Goal: Task Accomplishment & Management: Complete application form

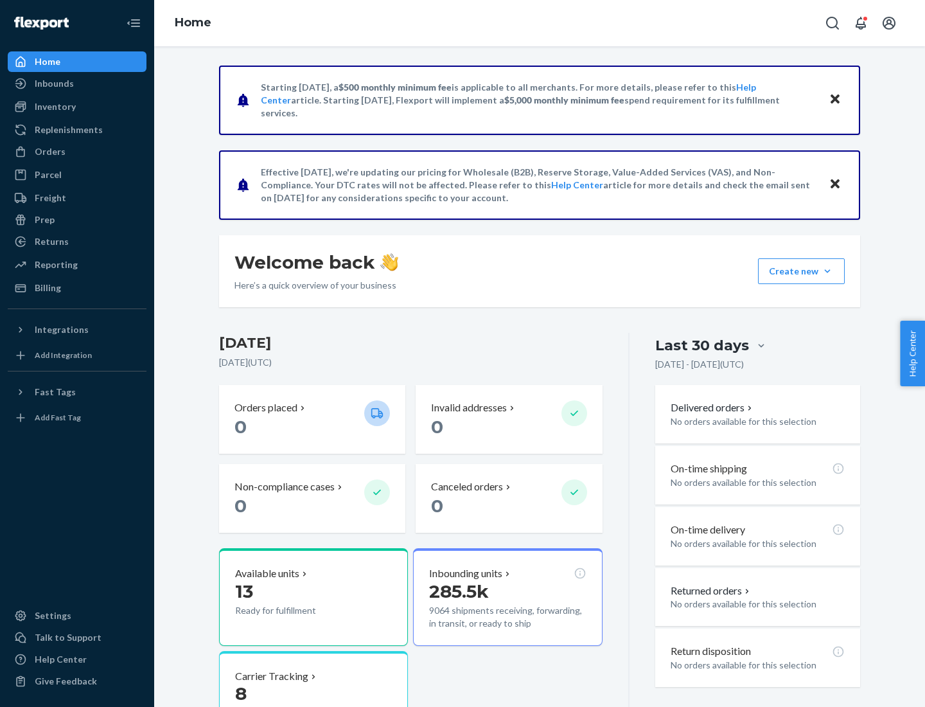
click at [827, 271] on button "Create new Create new inbound Create new order Create new product" at bounding box center [801, 271] width 87 height 26
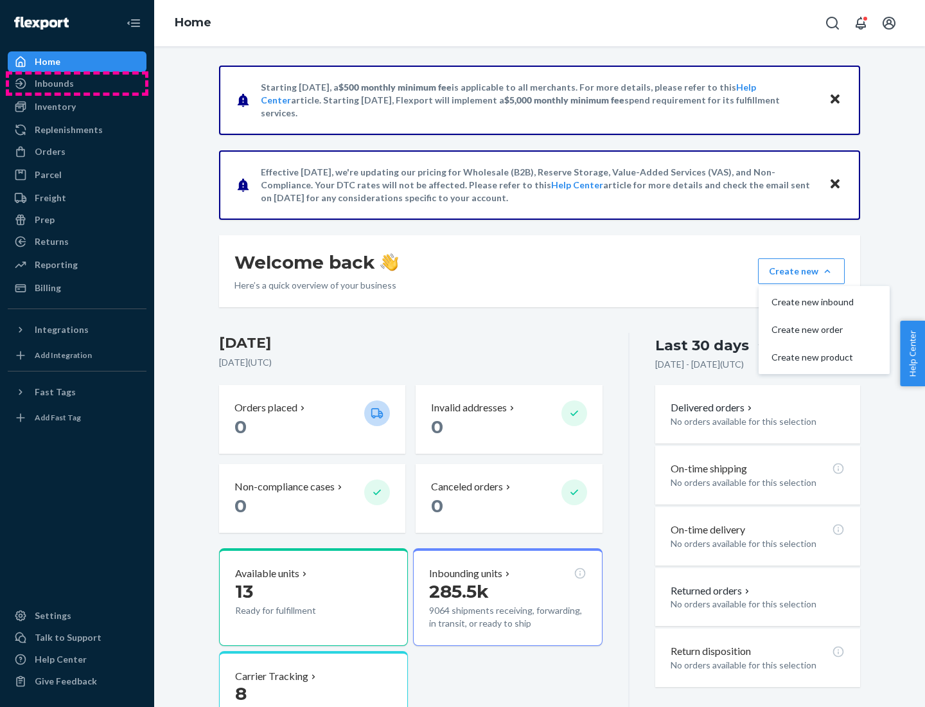
click at [77, 83] on div "Inbounds" at bounding box center [77, 84] width 136 height 18
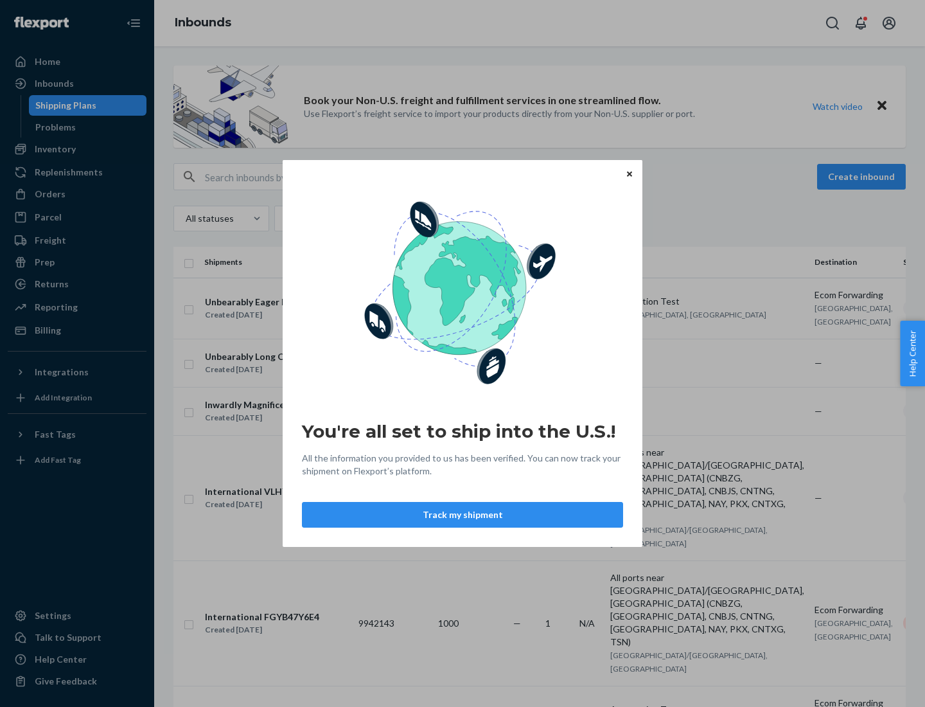
click at [77, 149] on div "You're all set to ship into the U.S.! All the information you provided to us ha…" at bounding box center [462, 353] width 925 height 707
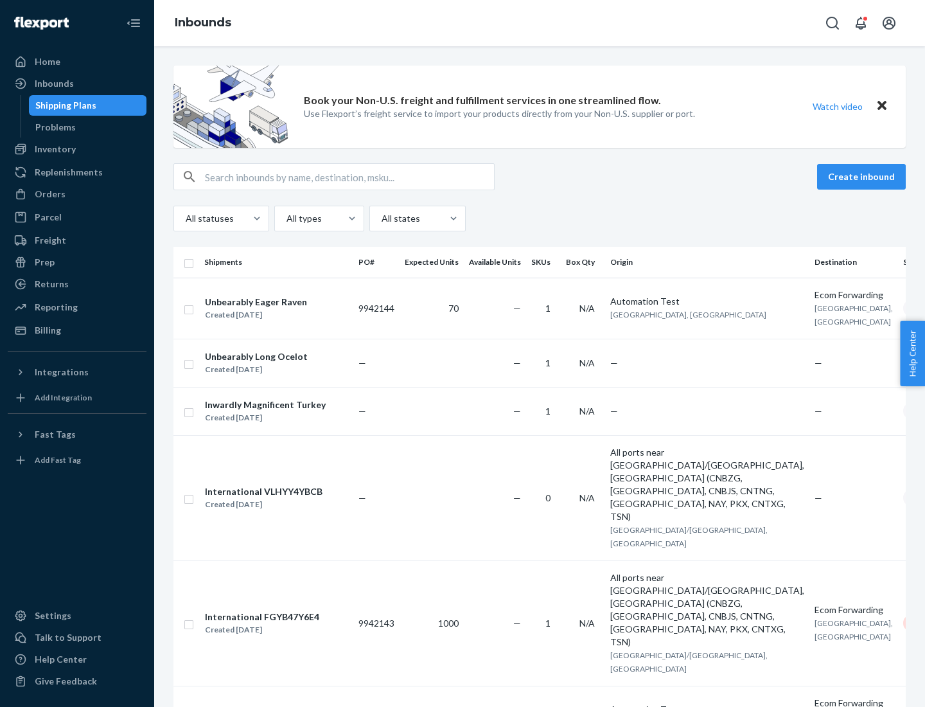
click at [540, 23] on div "Inbounds" at bounding box center [539, 23] width 771 height 46
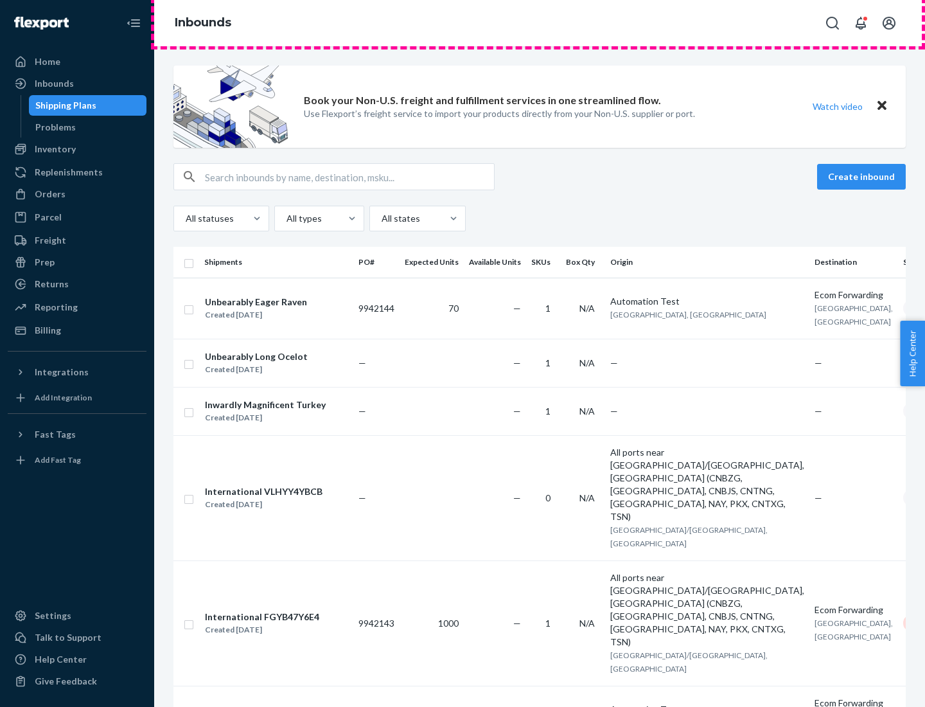
click at [540, 23] on div "Inbounds" at bounding box center [539, 23] width 771 height 46
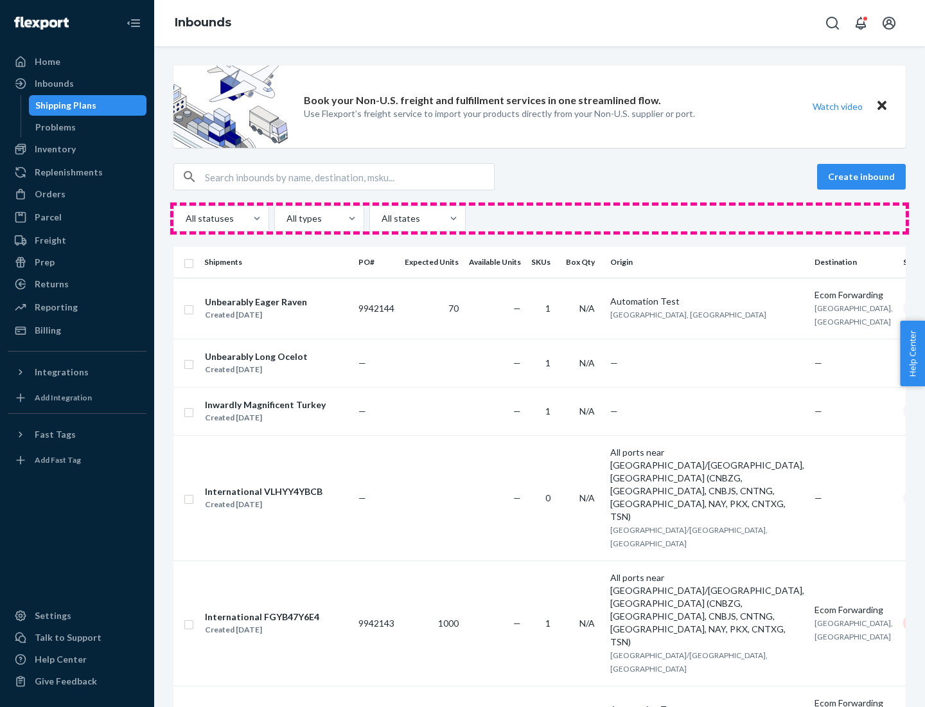
click at [540, 218] on div "All statuses All types All states" at bounding box center [539, 219] width 732 height 26
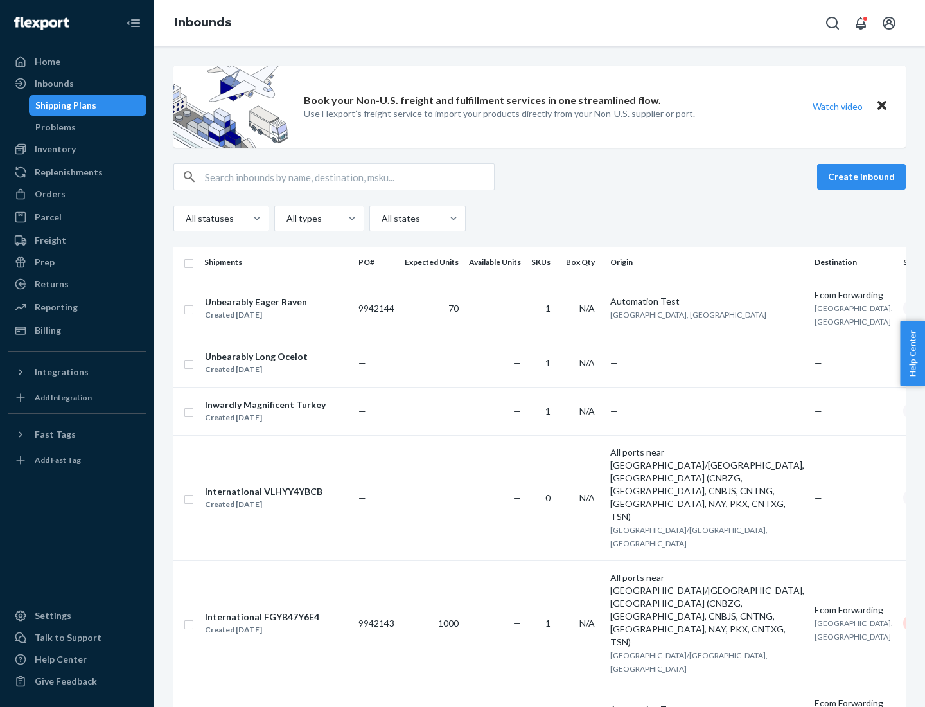
click at [64, 105] on div "Shipping Plans" at bounding box center [65, 105] width 61 height 13
click at [863, 177] on button "Create inbound" at bounding box center [861, 177] width 89 height 26
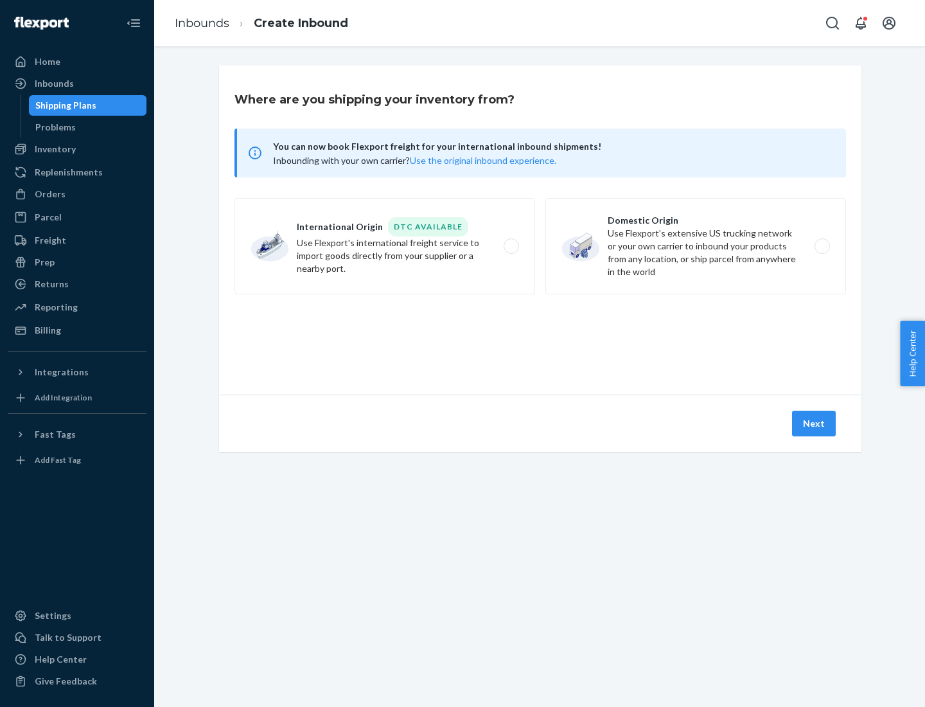
click at [385, 246] on label "International Origin DTC Available Use Flexport's international freight service…" at bounding box center [384, 246] width 301 height 96
click at [511, 246] on input "International Origin DTC Available Use Flexport's international freight service…" at bounding box center [515, 246] width 8 height 8
radio input "true"
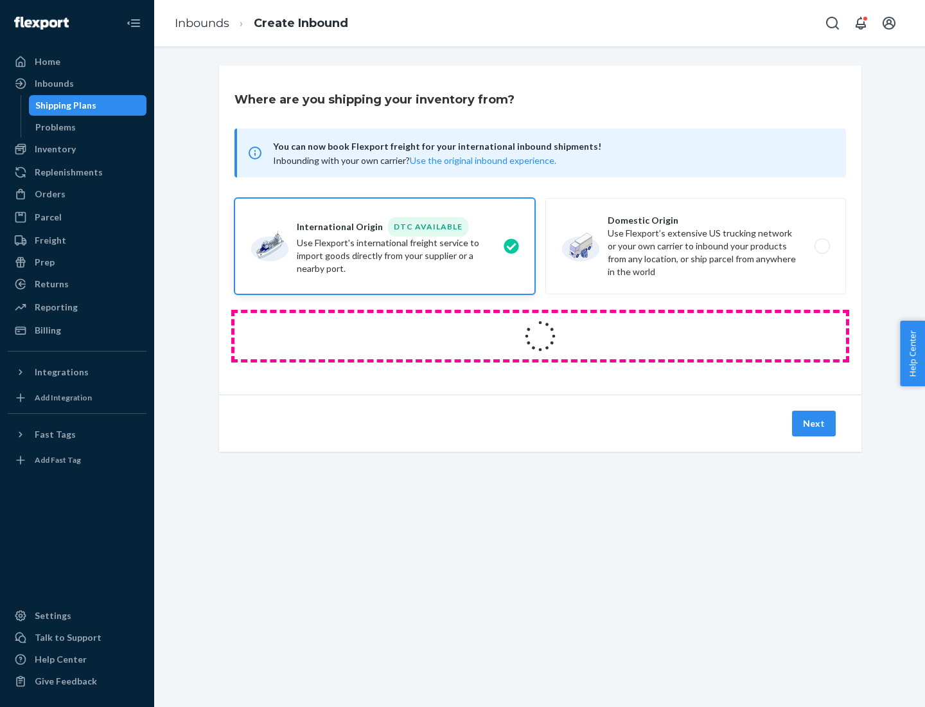
click at [540, 336] on icon at bounding box center [540, 336] width 36 height 36
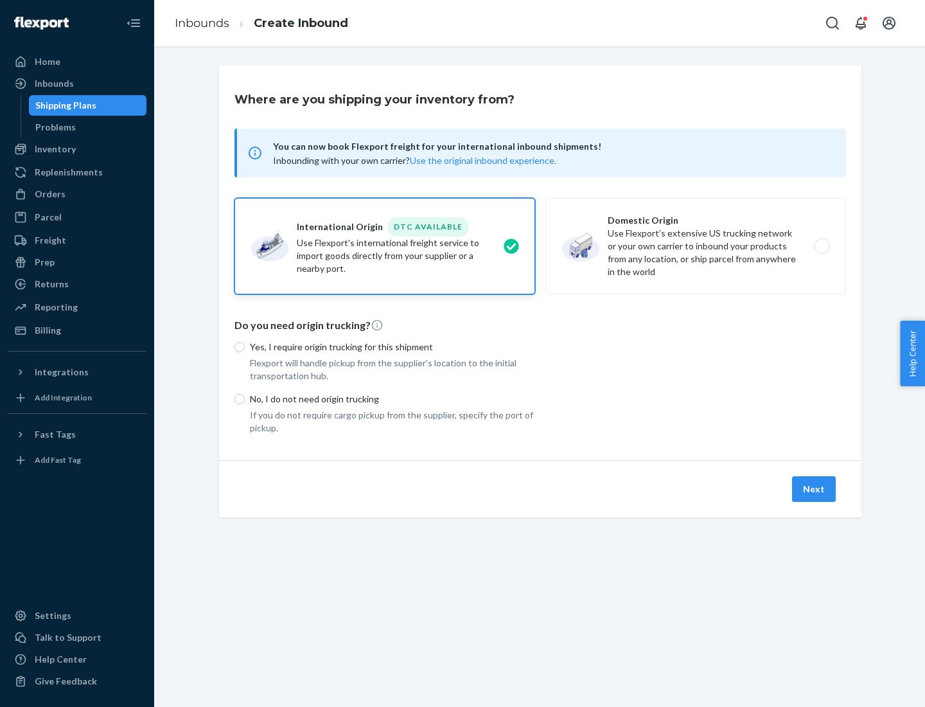
click at [392, 346] on p "Yes, I require origin trucking for this shipment" at bounding box center [392, 346] width 285 height 13
click at [245, 346] on input "Yes, I require origin trucking for this shipment" at bounding box center [239, 347] width 10 height 10
radio input "true"
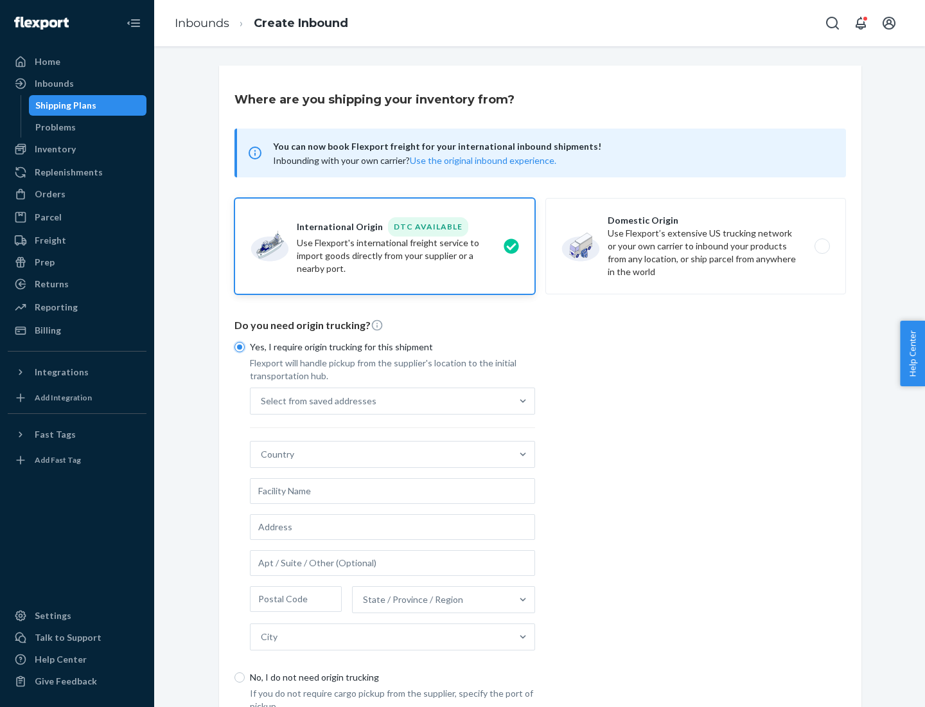
scroll to position [24, 0]
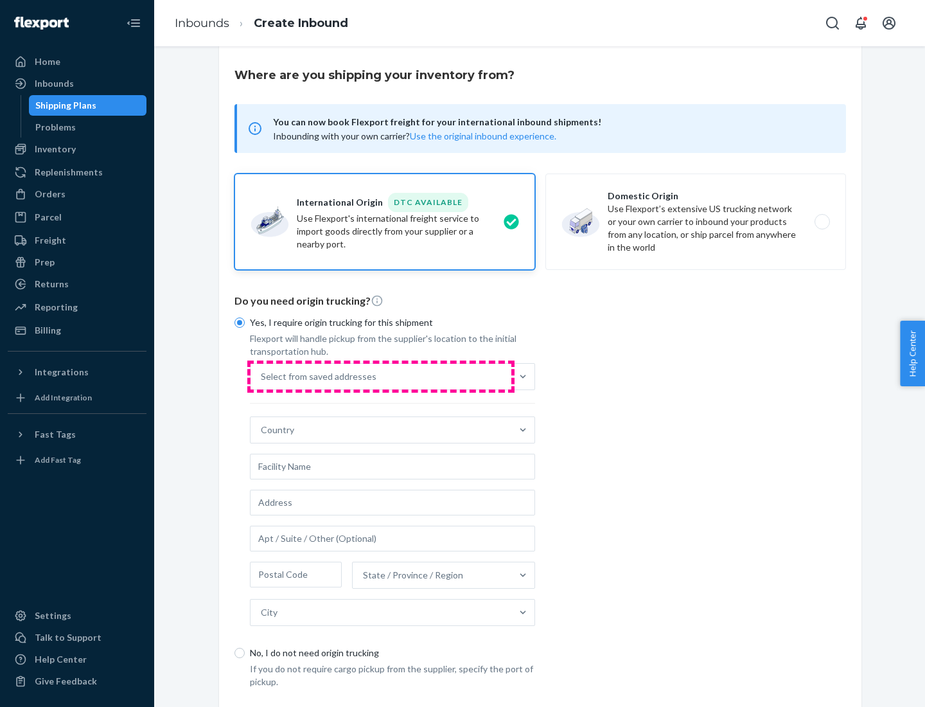
click at [381, 376] on div "Select from saved addresses" at bounding box center [380, 377] width 261 height 26
click at [262, 376] on input "Select from saved addresses" at bounding box center [261, 376] width 1 height 13
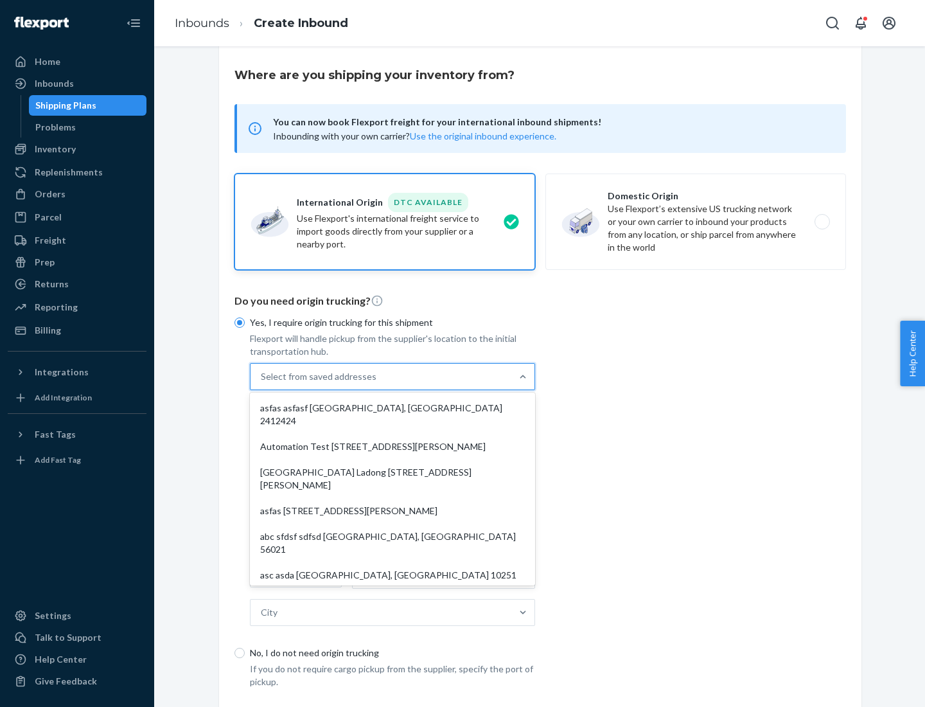
scroll to position [56, 0]
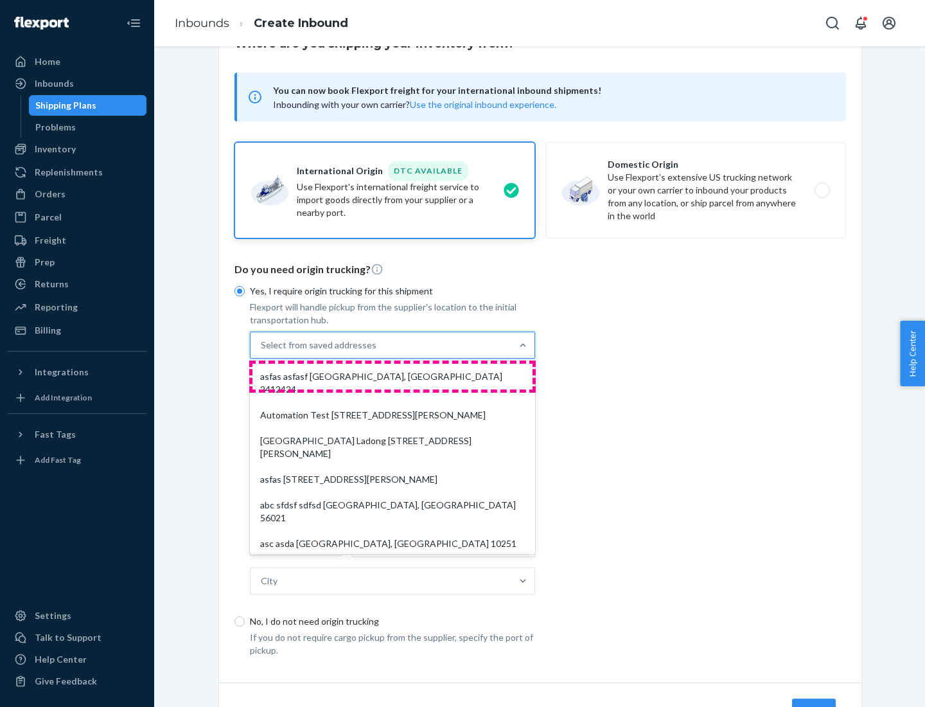
click at [392, 376] on div "asfas asfasf [GEOGRAPHIC_DATA], [GEOGRAPHIC_DATA] 2412424" at bounding box center [392, 383] width 280 height 39
click at [262, 351] on input "option asfas asfasf [GEOGRAPHIC_DATA], [GEOGRAPHIC_DATA] 2412424 focused, 1 of …" at bounding box center [261, 344] width 1 height 13
type input "asfas"
type input "asfasf"
type input "2412424"
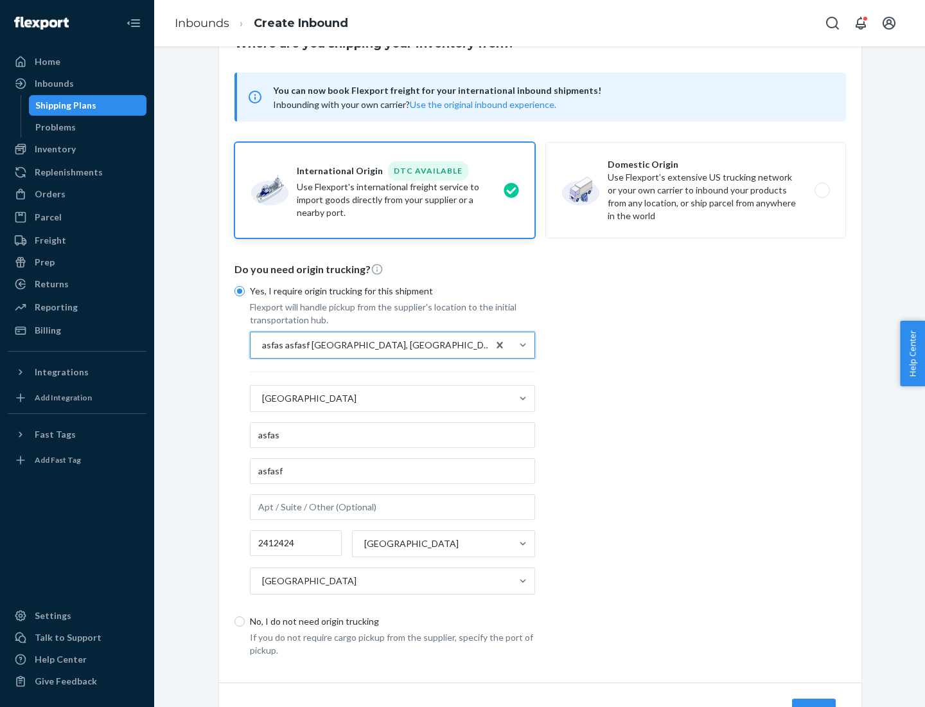
scroll to position [119, 0]
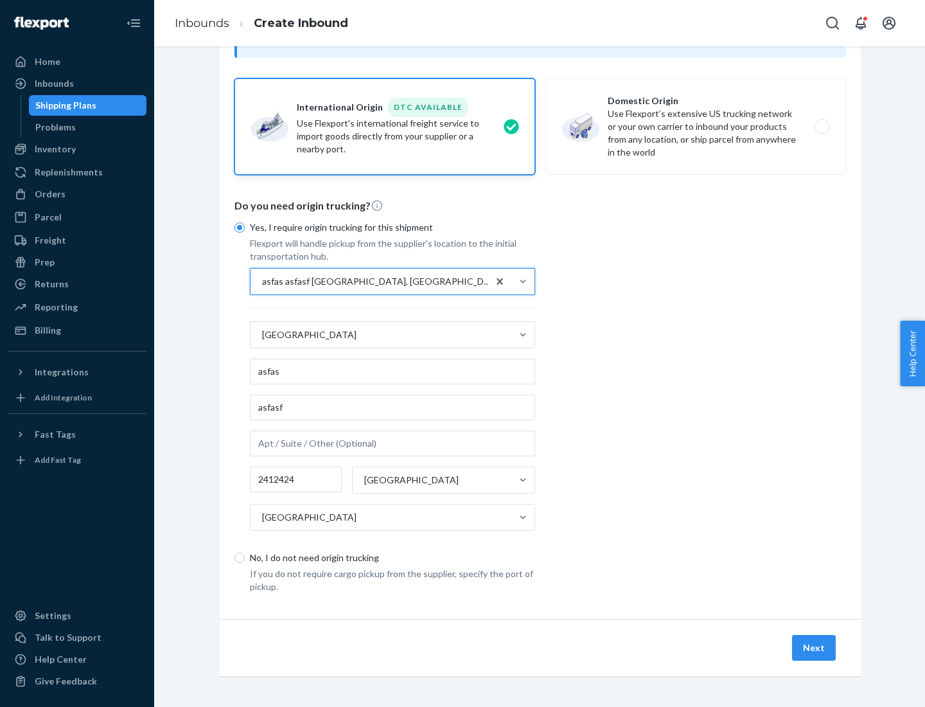
click at [814, 647] on button "Next" at bounding box center [814, 648] width 44 height 26
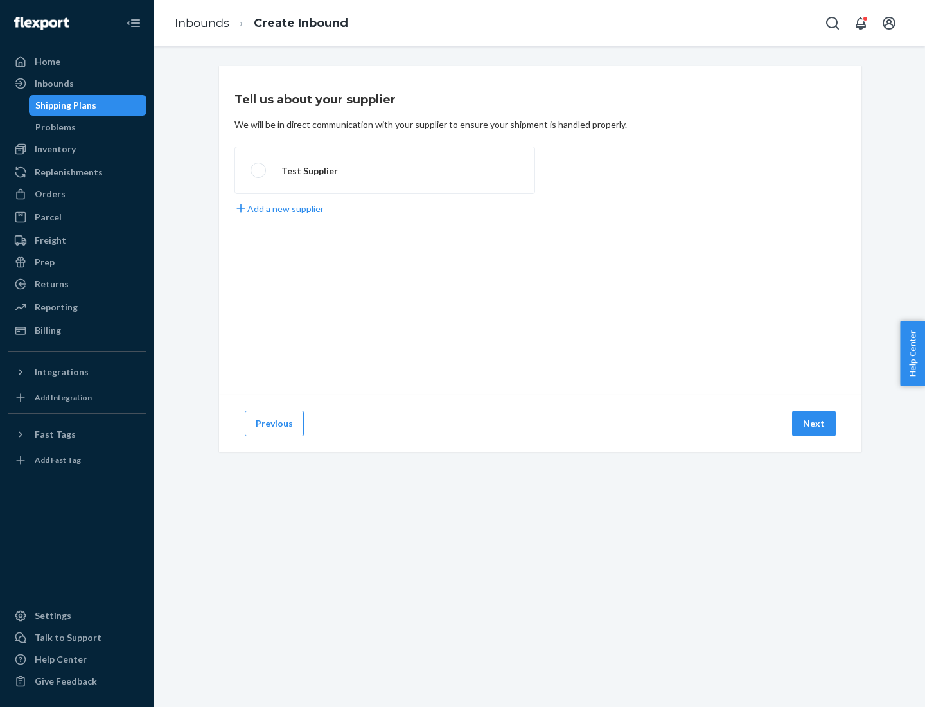
click at [385, 170] on label "Test Supplier" at bounding box center [384, 170] width 301 height 48
click at [259, 170] on input "Test Supplier" at bounding box center [254, 170] width 8 height 8
radio input "true"
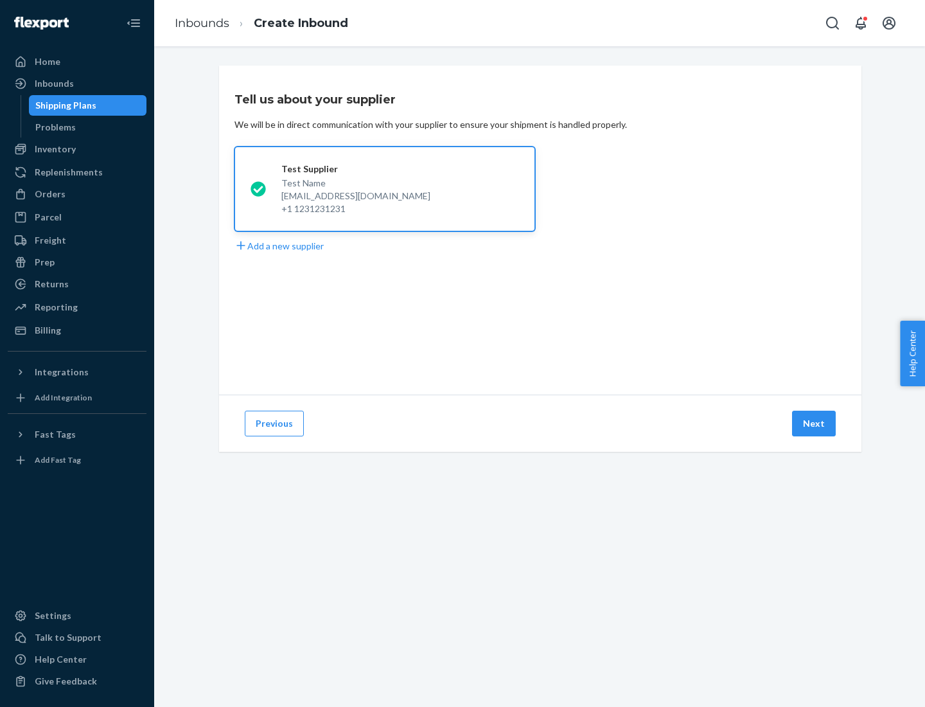
click at [814, 423] on button "Next" at bounding box center [814, 423] width 44 height 26
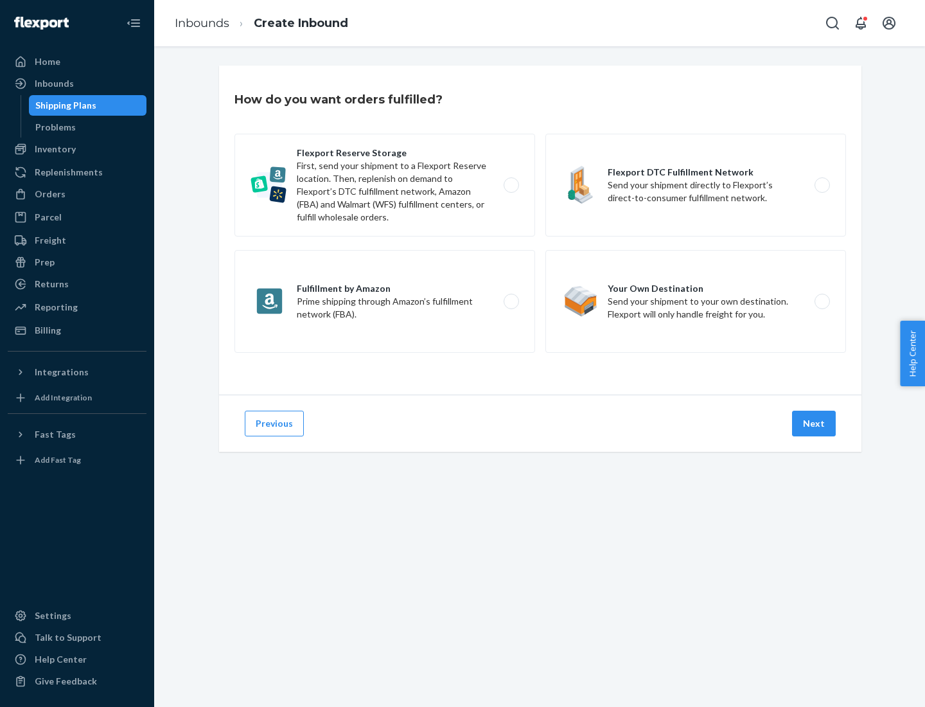
click at [385, 301] on label "Fulfillment by Amazon Prime shipping through Amazon’s fulfillment network (FBA)." at bounding box center [384, 301] width 301 height 103
click at [511, 301] on input "Fulfillment by Amazon Prime shipping through Amazon’s fulfillment network (FBA)." at bounding box center [515, 301] width 8 height 8
radio input "true"
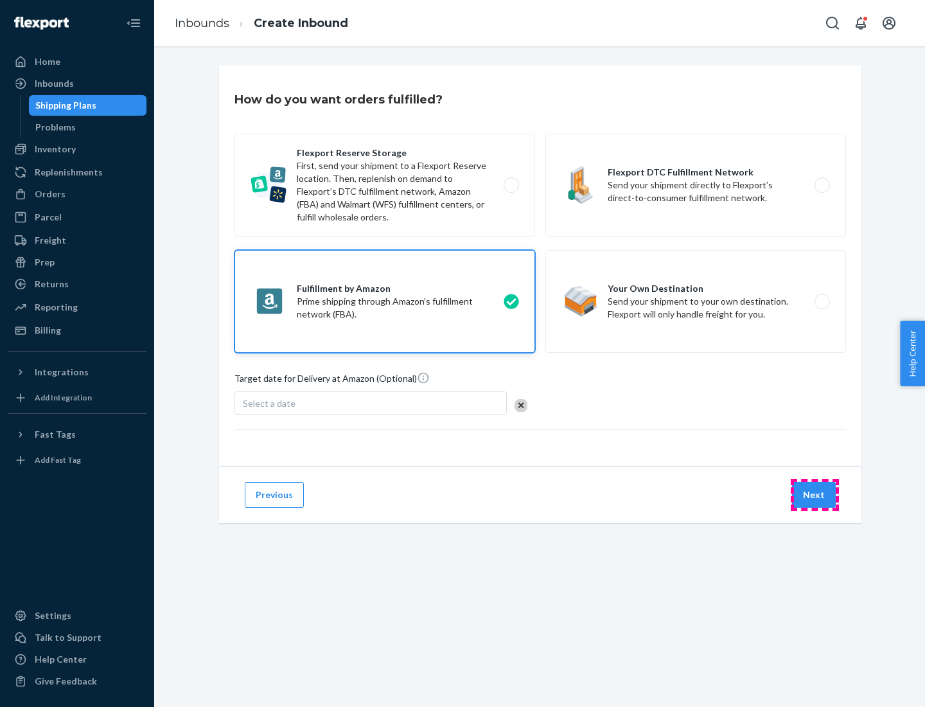
click at [814, 495] on button "Next" at bounding box center [814, 495] width 44 height 26
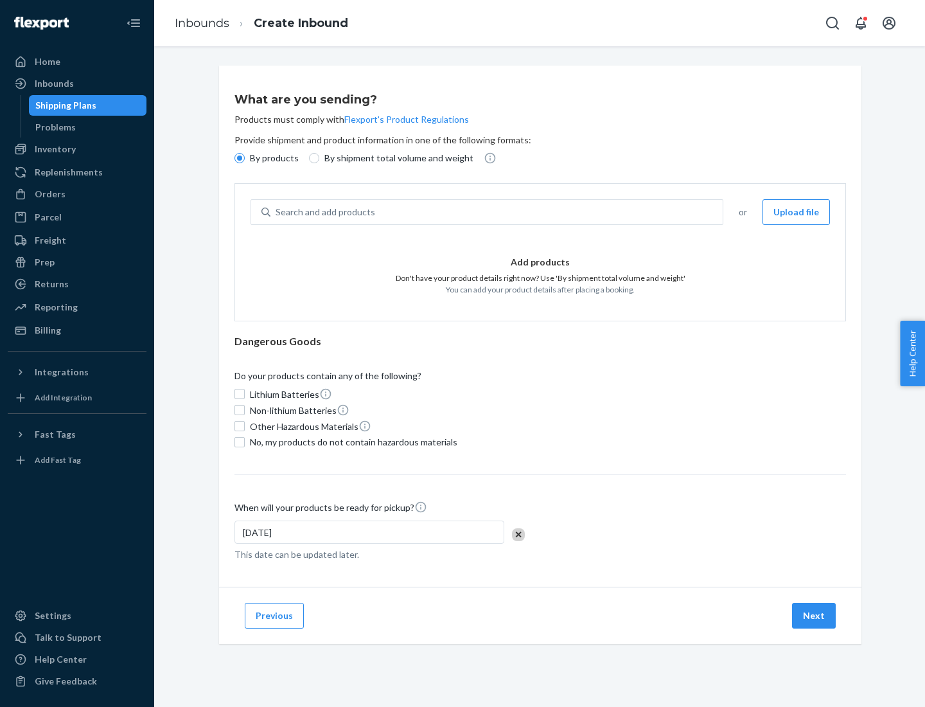
click at [395, 158] on p "By shipment total volume and weight" at bounding box center [398, 158] width 149 height 13
click at [319, 158] on input "By shipment total volume and weight" at bounding box center [314, 158] width 10 height 10
radio input "true"
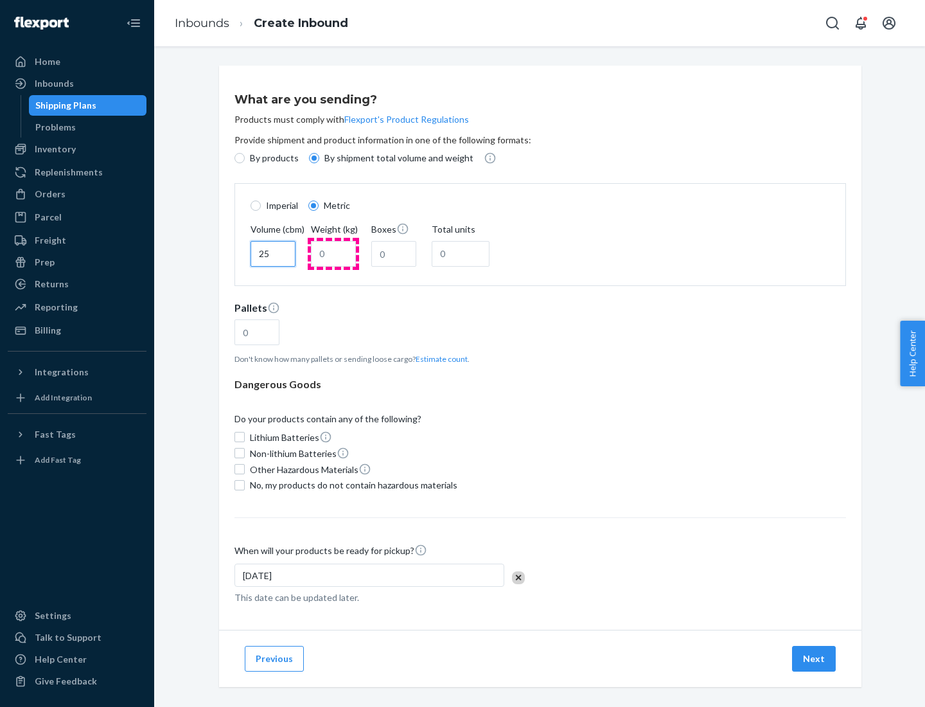
type input "25"
type input "100"
type input "50"
type input "500"
click at [439, 358] on button "Estimate count" at bounding box center [442, 358] width 52 height 11
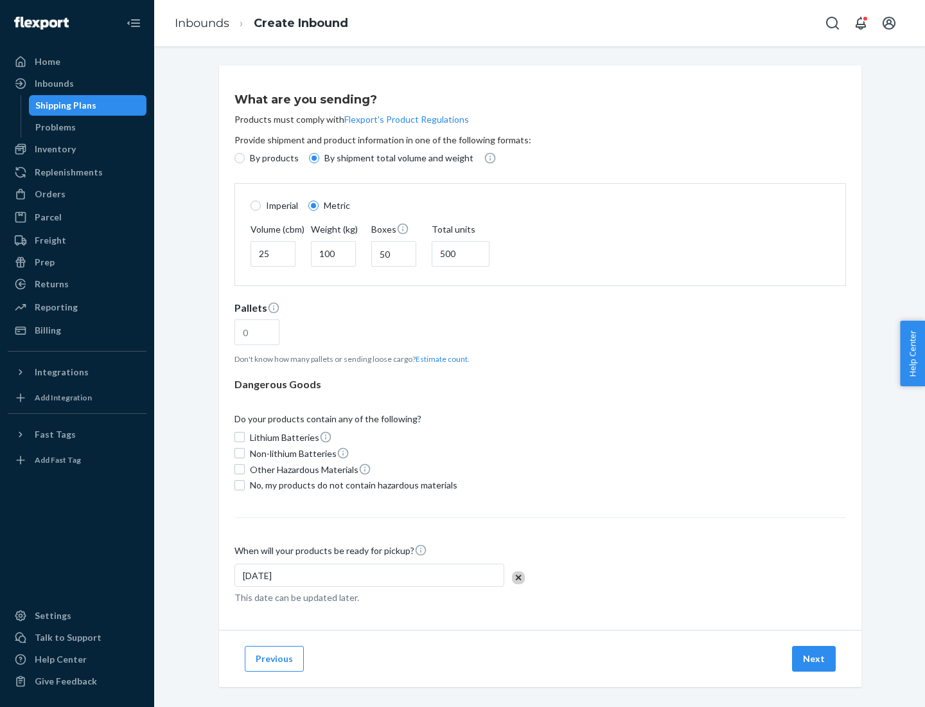
type input "16"
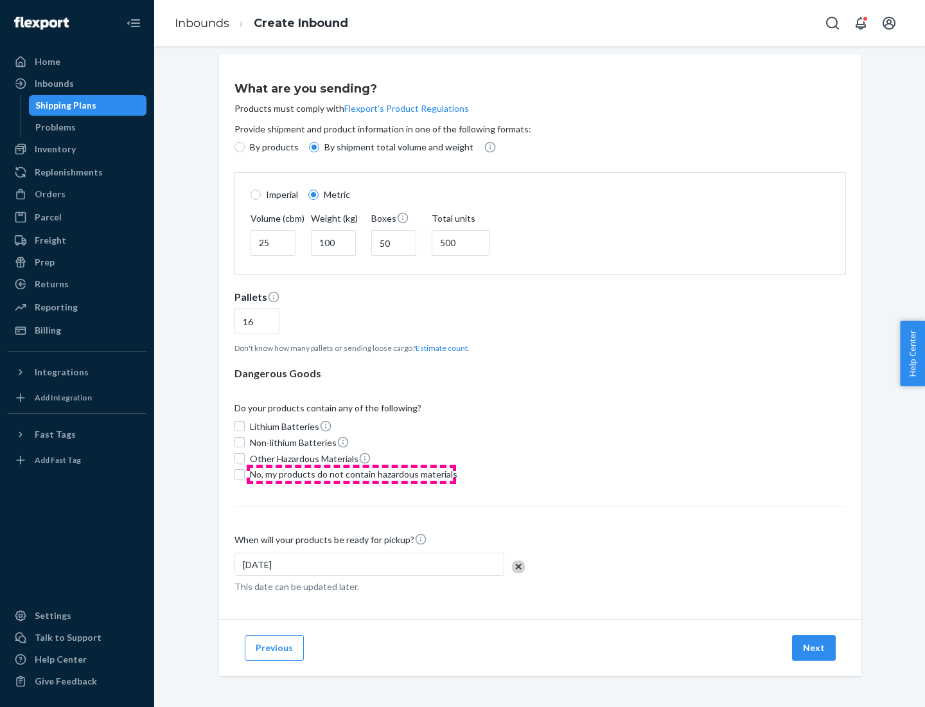
click at [351, 473] on span "No, my products do not contain hazardous materials" at bounding box center [353, 474] width 207 height 13
click at [245, 473] on input "No, my products do not contain hazardous materials" at bounding box center [239, 474] width 10 height 10
checkbox input "true"
click at [814, 647] on button "Next" at bounding box center [814, 648] width 44 height 26
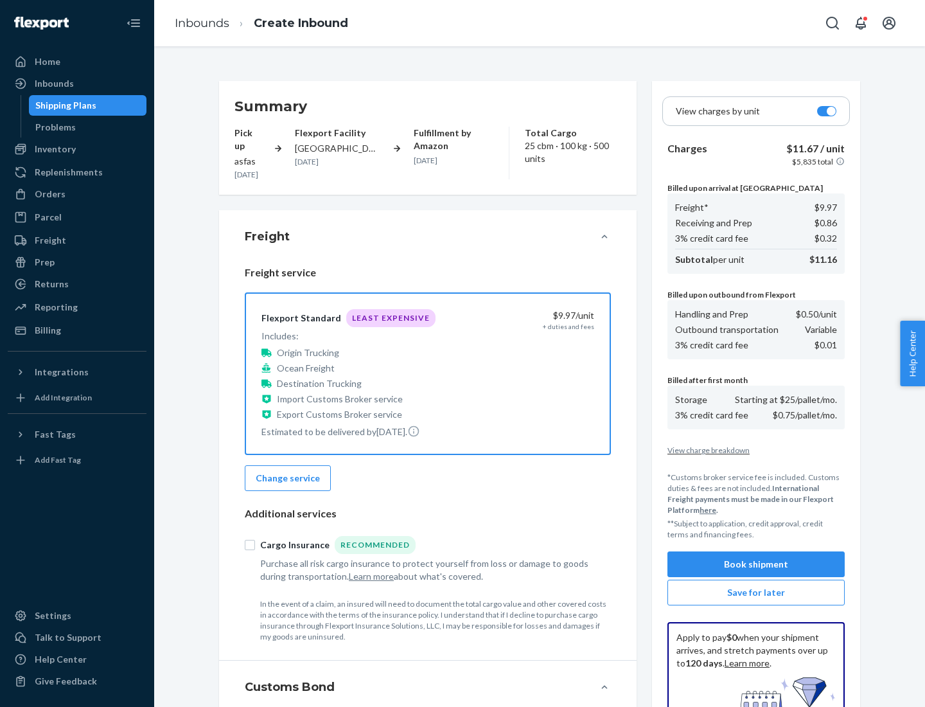
scroll to position [188, 0]
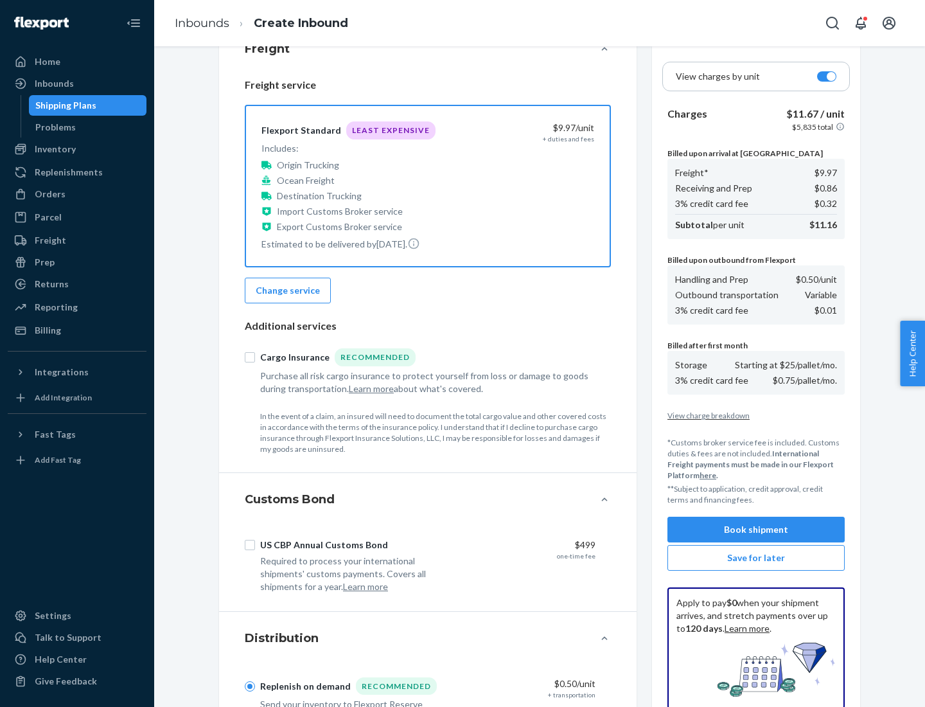
click at [756, 529] on button "Book shipment" at bounding box center [755, 529] width 177 height 26
